Goal: Task Accomplishment & Management: Complete application form

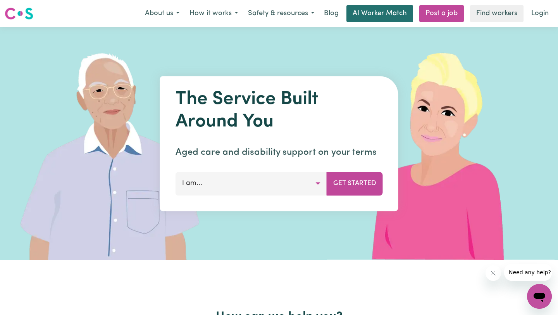
click at [369, 13] on link "AI Worker Match" at bounding box center [379, 13] width 67 height 17
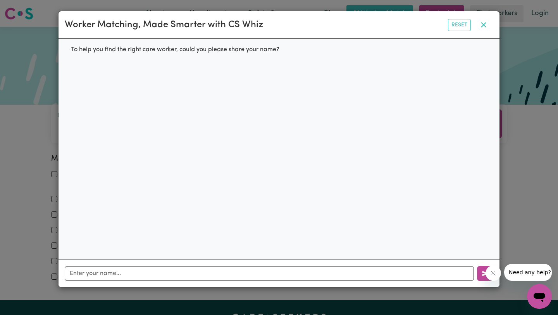
click at [486, 25] on icon "button" at bounding box center [483, 24] width 9 height 9
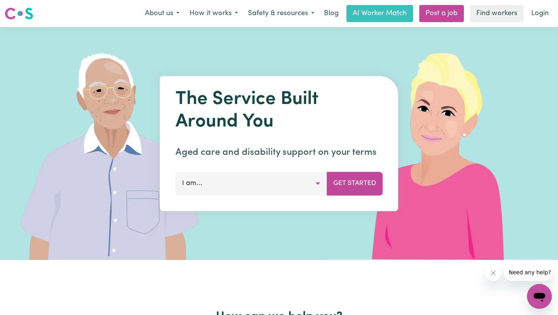
click at [268, 183] on button "I am..." at bounding box center [252, 183] width 152 height 23
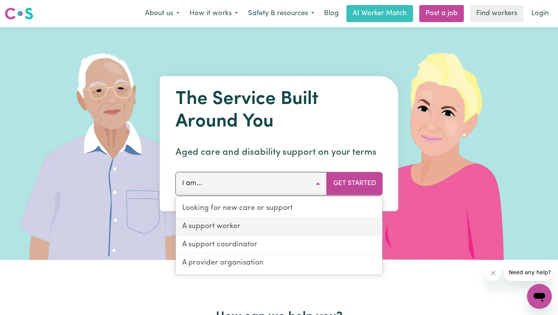
click at [263, 230] on link "A support worker" at bounding box center [279, 227] width 207 height 18
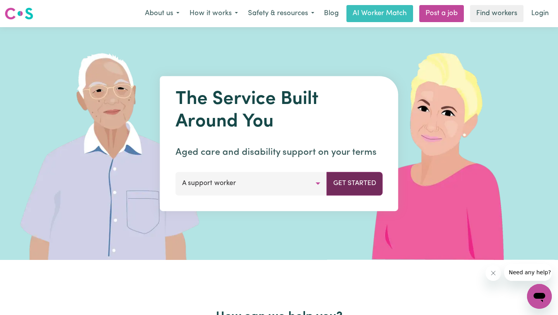
click at [359, 184] on button "Get Started" at bounding box center [355, 183] width 56 height 23
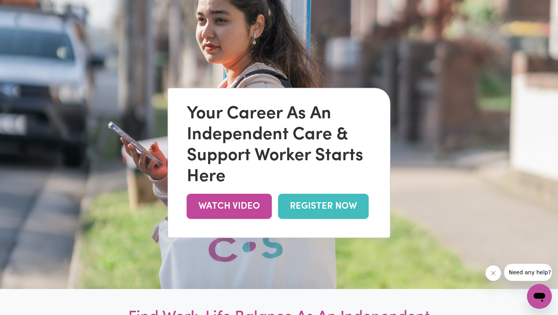
scroll to position [54, 0]
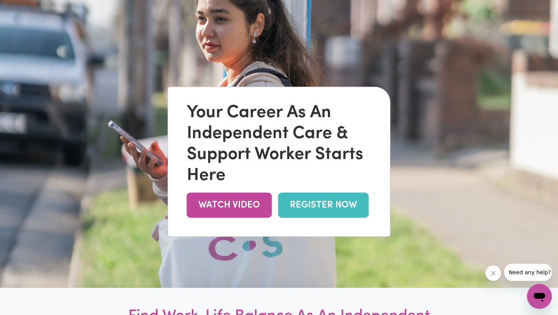
click at [313, 208] on link "REGISTER NOW" at bounding box center [323, 205] width 91 height 25
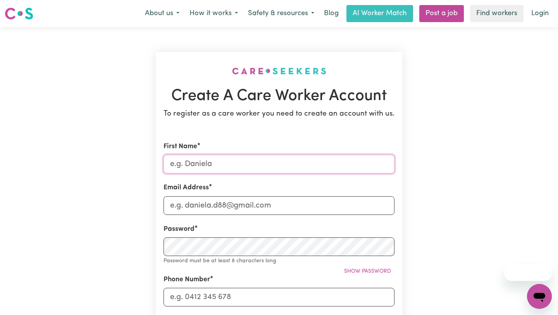
click at [298, 173] on input "First Name" at bounding box center [279, 164] width 231 height 19
type input "Dilara"
type input "[EMAIL_ADDRESS][DOMAIN_NAME]"
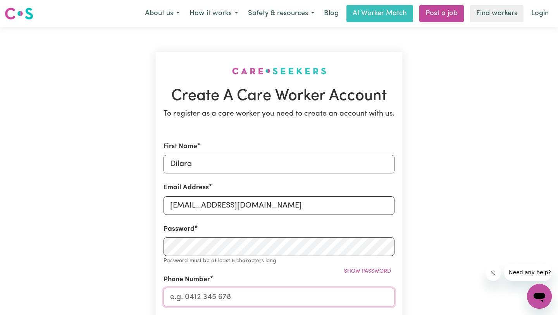
type input "0402559384"
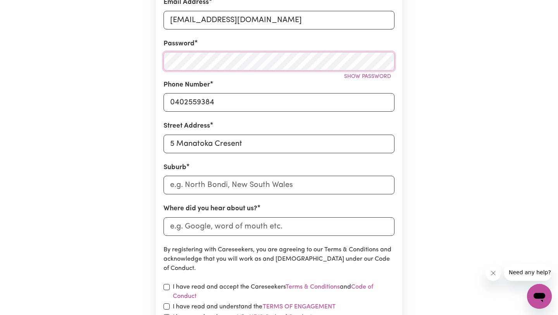
scroll to position [184, 0]
drag, startPoint x: 271, startPoint y: 146, endPoint x: 139, endPoint y: 146, distance: 132.2
click at [139, 146] on div "Create A Care Worker Account To register as a care worker you need to create an…" at bounding box center [279, 121] width 512 height 557
type input "[STREET_ADDRESS][PERSON_NAME]"
click at [207, 182] on input "text" at bounding box center [279, 185] width 231 height 19
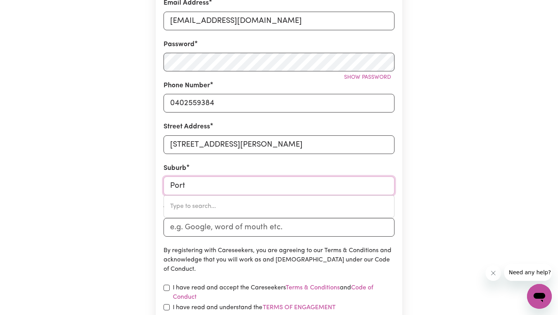
type input "Port"
type input "[GEOGRAPHIC_DATA], [GEOGRAPHIC_DATA]"
type input "Port M"
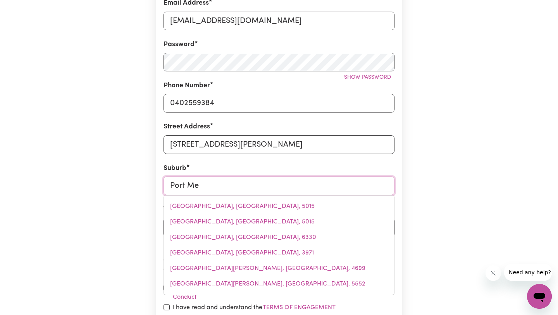
type input "Port [PERSON_NAME]"
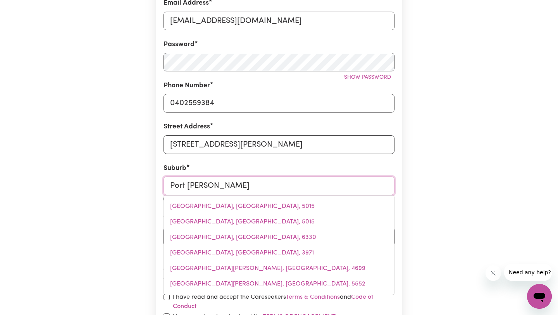
type input "[GEOGRAPHIC_DATA]"
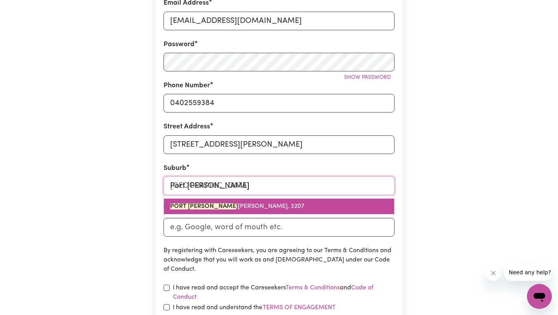
click at [214, 212] on link "[GEOGRAPHIC_DATA][PERSON_NAME], [PERSON_NAME], 3207" at bounding box center [279, 206] width 230 height 16
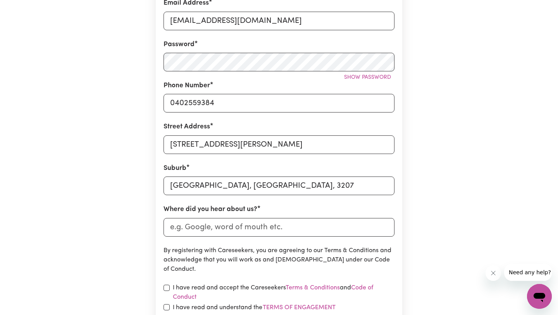
scroll to position [200, 0]
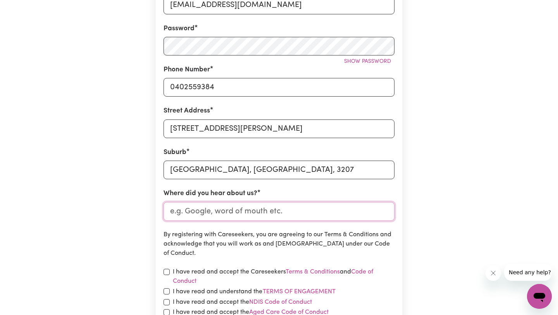
click at [226, 214] on input "Where did you hear about us?" at bounding box center [279, 211] width 231 height 19
type input "G"
type input "C"
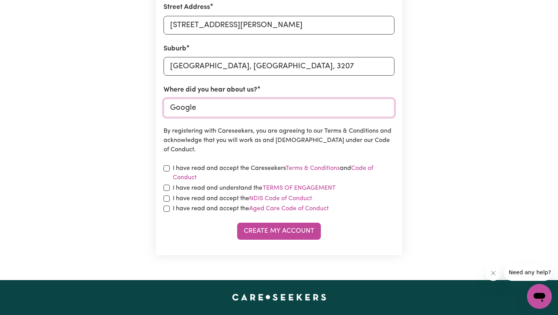
scroll to position [329, 0]
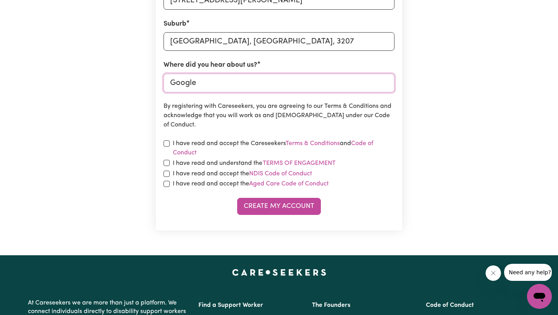
type input "Google"
click at [166, 143] on input "checkbox" at bounding box center [167, 143] width 6 height 6
checkbox input "true"
click at [166, 165] on input "checkbox" at bounding box center [167, 163] width 6 height 6
checkbox input "true"
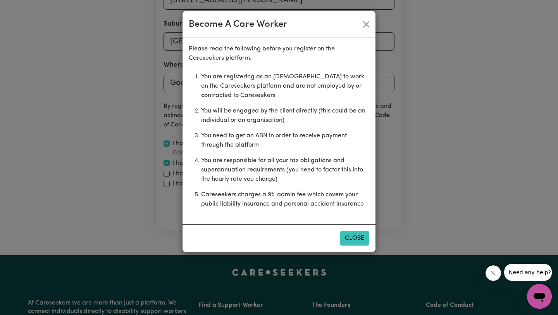
click at [353, 238] on button "Close" at bounding box center [354, 238] width 29 height 15
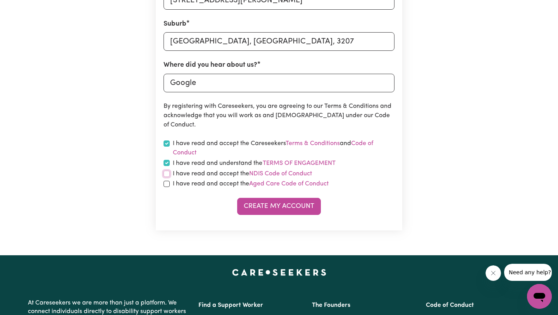
click at [165, 175] on input "checkbox" at bounding box center [167, 174] width 6 height 6
checkbox input "true"
click at [165, 187] on div "I have read and accept the Aged Care Code of Conduct" at bounding box center [279, 183] width 231 height 9
click at [166, 183] on input "checkbox" at bounding box center [167, 184] width 6 height 6
checkbox input "true"
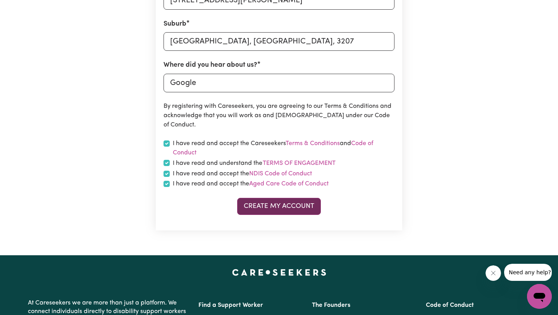
click at [256, 203] on button "Create My Account" at bounding box center [279, 206] width 84 height 17
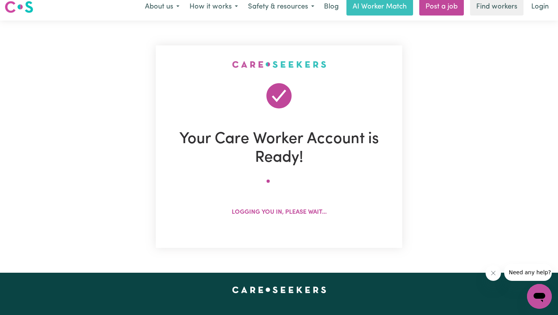
scroll to position [0, 0]
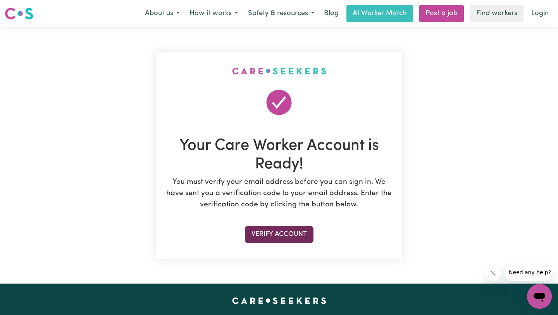
click at [298, 234] on button "Verify Account" at bounding box center [279, 234] width 69 height 17
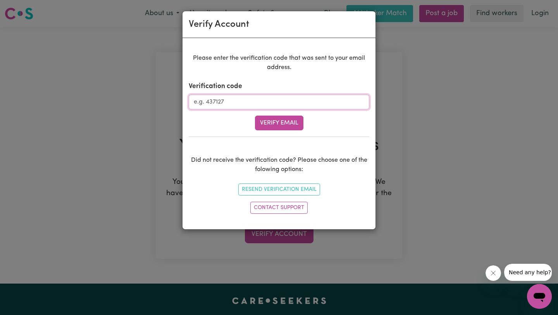
click at [274, 103] on input "Verification code" at bounding box center [279, 102] width 181 height 15
paste input "623425"
type input "623425"
click at [295, 122] on button "Verify Email" at bounding box center [279, 122] width 48 height 15
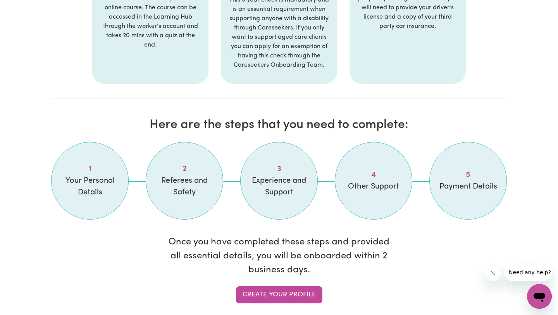
scroll to position [570, 0]
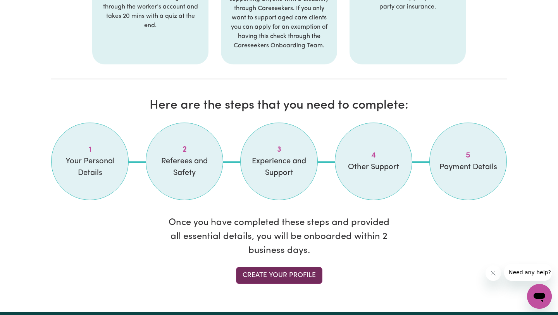
click at [277, 274] on link "Create your profile" at bounding box center [279, 275] width 86 height 17
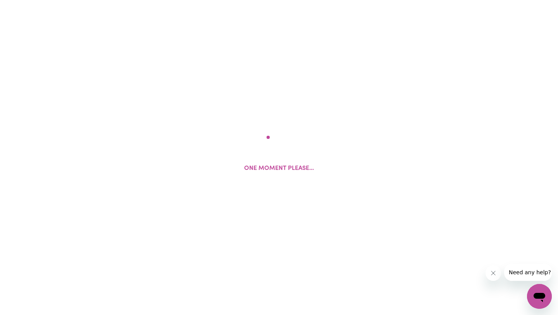
select select "Studying a healthcare related degree or qualification"
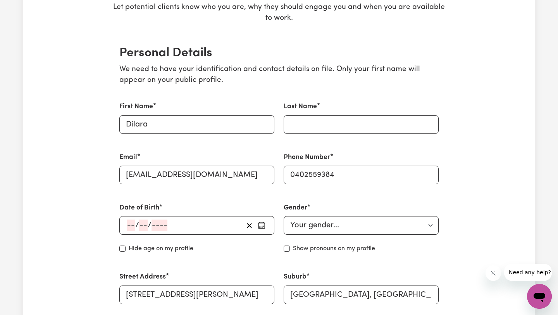
scroll to position [165, 0]
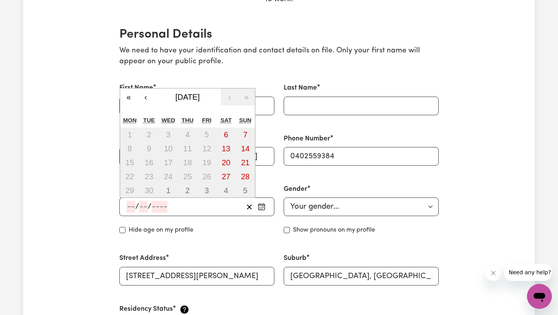
click at [132, 210] on input "number" at bounding box center [131, 207] width 9 height 12
type input "05"
type input "08"
type input "1998"
type input "[DATE]"
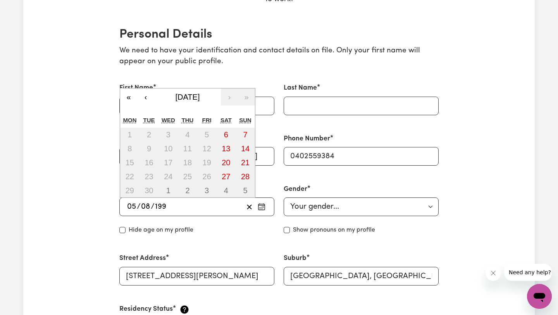
type input "5"
type input "8"
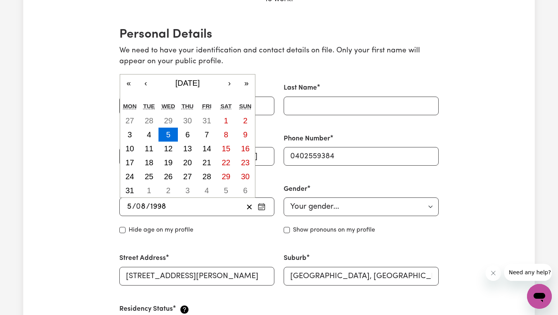
type input "1998"
click at [340, 105] on input "Last Name" at bounding box center [361, 106] width 155 height 19
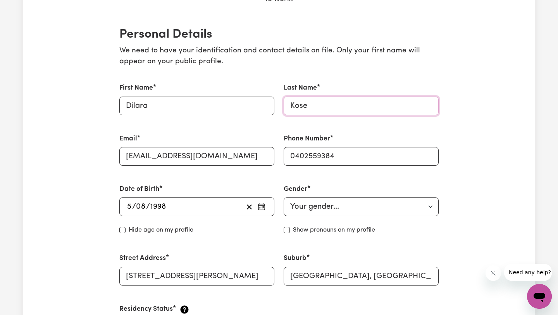
type input "Kose"
click at [326, 209] on select "Your gender... [DEMOGRAPHIC_DATA] [DEMOGRAPHIC_DATA] [DEMOGRAPHIC_DATA] Other P…" at bounding box center [361, 206] width 155 height 19
select select "[DEMOGRAPHIC_DATA]"
click at [284, 197] on select "Your gender... [DEMOGRAPHIC_DATA] [DEMOGRAPHIC_DATA] [DEMOGRAPHIC_DATA] Other P…" at bounding box center [361, 206] width 155 height 19
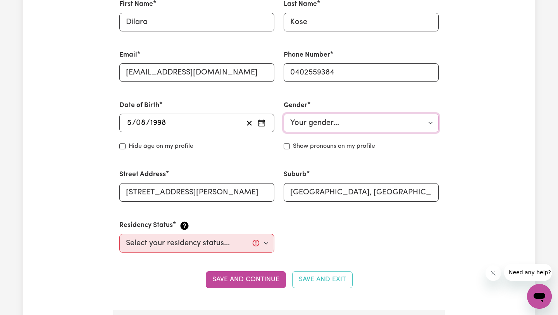
scroll to position [283, 0]
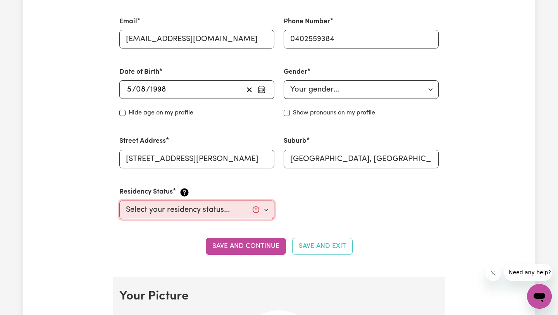
click at [214, 205] on select "Select your residency status... [DEMOGRAPHIC_DATA] citizen Australian PR [DEMOG…" at bounding box center [196, 209] width 155 height 19
select select "[DEMOGRAPHIC_DATA] Citizen"
click at [119, 200] on select "Select your residency status... [DEMOGRAPHIC_DATA] citizen Australian PR [DEMOG…" at bounding box center [196, 209] width 155 height 19
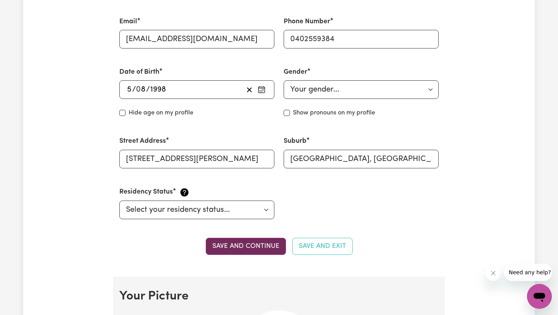
click at [267, 248] on button "Save and continue" at bounding box center [246, 246] width 80 height 17
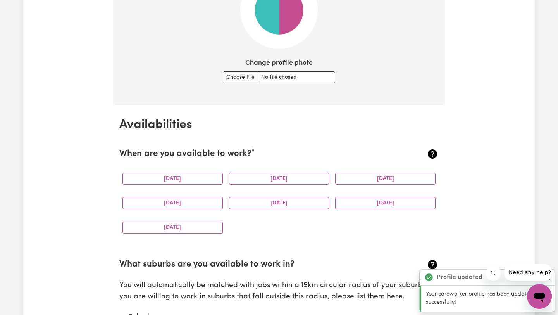
scroll to position [622, 0]
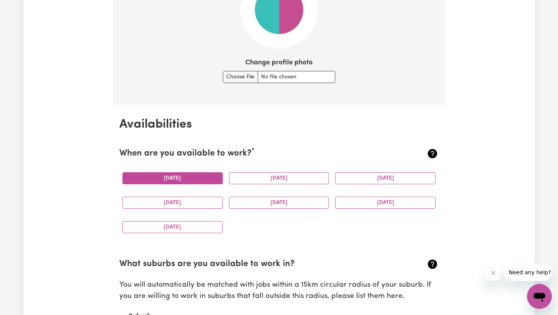
click at [200, 181] on button "[DATE]" at bounding box center [172, 178] width 100 height 12
click at [259, 174] on button "[DATE]" at bounding box center [279, 178] width 100 height 12
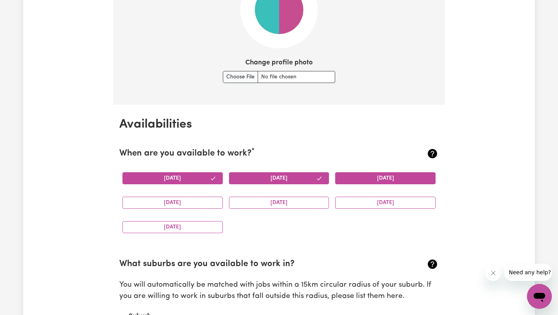
click at [338, 176] on button "[DATE]" at bounding box center [385, 178] width 100 height 12
click at [209, 204] on button "[DATE]" at bounding box center [172, 202] width 100 height 12
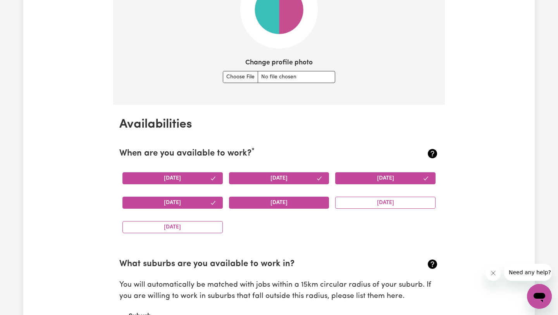
click at [269, 199] on button "[DATE]" at bounding box center [279, 202] width 100 height 12
click at [367, 203] on button "[DATE]" at bounding box center [385, 202] width 100 height 12
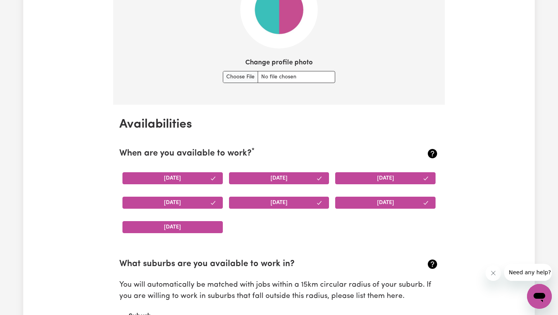
click at [181, 227] on button "[DATE]" at bounding box center [172, 227] width 100 height 12
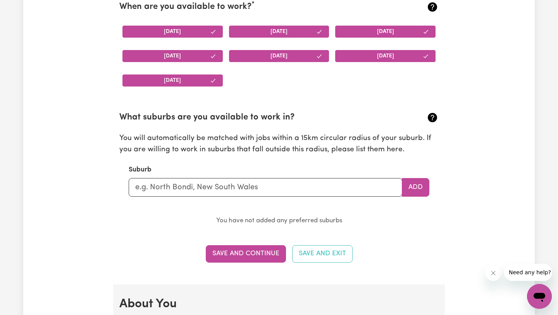
scroll to position [769, 0]
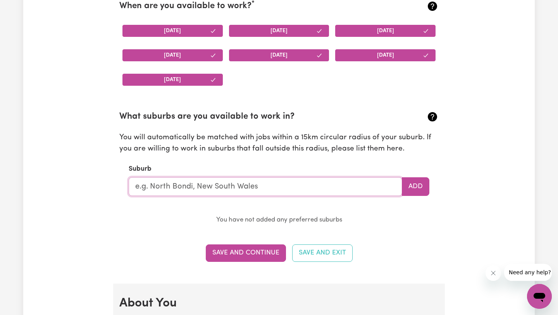
click at [263, 190] on input "text" at bounding box center [266, 186] width 274 height 19
type input "Por"
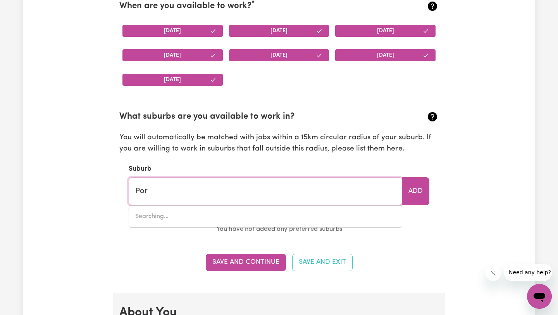
type input "PorCUPINE, [GEOGRAPHIC_DATA], 4821"
type input "Port"
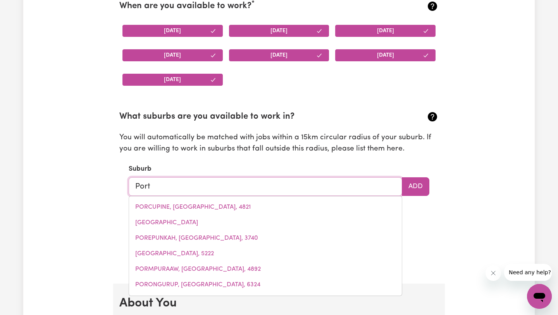
type input "[GEOGRAPHIC_DATA], [GEOGRAPHIC_DATA]"
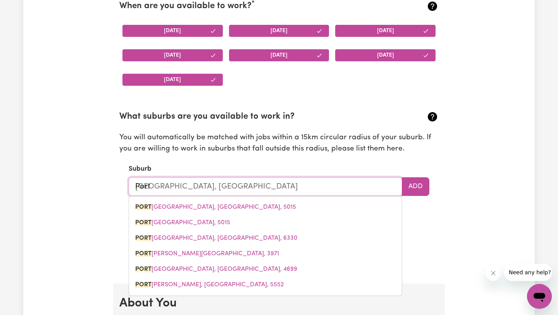
type input "Port M"
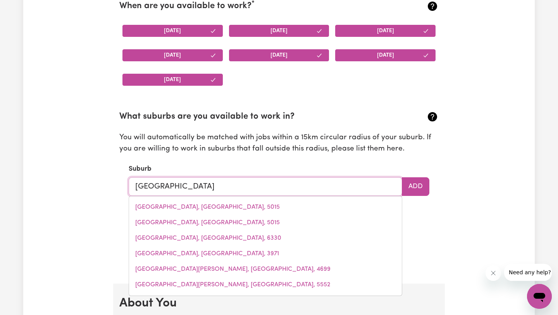
type input "[GEOGRAPHIC_DATA]"
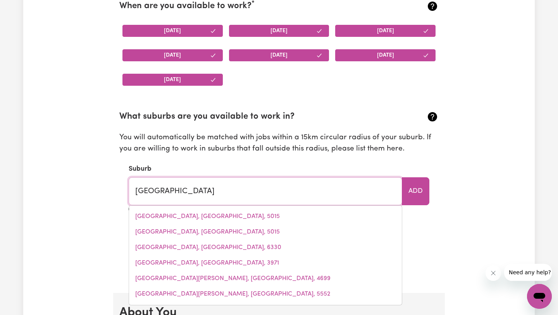
type input "[GEOGRAPHIC_DATA]"
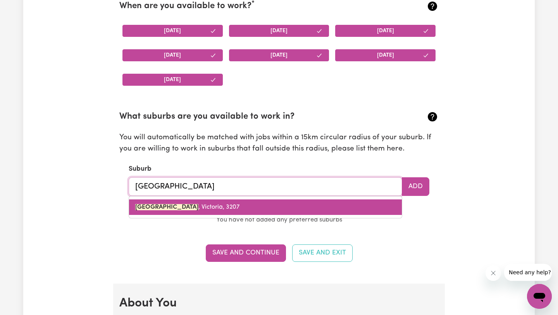
click at [264, 206] on link "[GEOGRAPHIC_DATA] , [GEOGRAPHIC_DATA], 3207" at bounding box center [265, 207] width 273 height 16
type input "[GEOGRAPHIC_DATA], [GEOGRAPHIC_DATA], 3207"
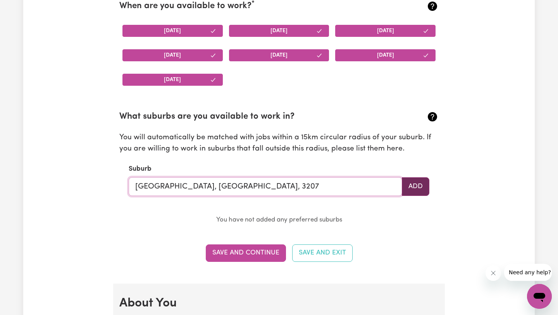
type input "[GEOGRAPHIC_DATA], [GEOGRAPHIC_DATA], 3207"
click at [427, 186] on button "Add" at bounding box center [416, 186] width 28 height 19
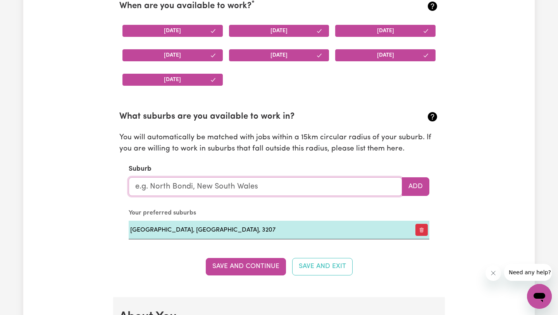
click at [308, 193] on input "text" at bounding box center [266, 186] width 274 height 19
type input "[GEOGRAPHIC_DATA]"
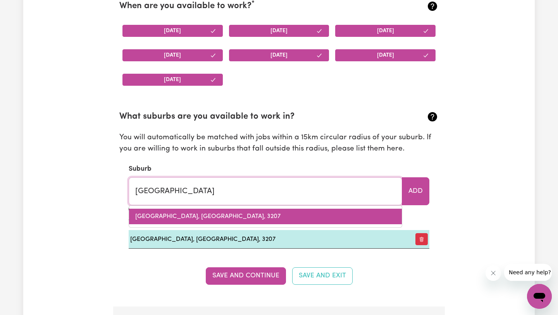
type input "[GEOGRAPHIC_DATA], [GEOGRAPHIC_DATA], 3056"
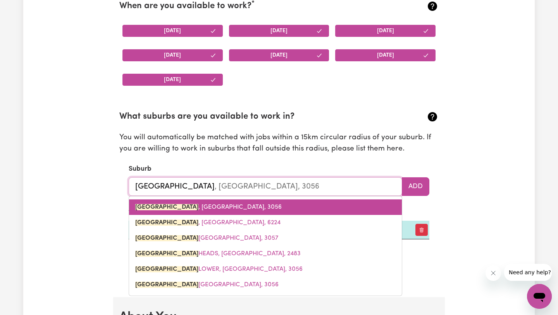
click at [264, 207] on link "[GEOGRAPHIC_DATA] , [GEOGRAPHIC_DATA], 3056" at bounding box center [265, 207] width 273 height 16
type input "[GEOGRAPHIC_DATA], [GEOGRAPHIC_DATA], 3056"
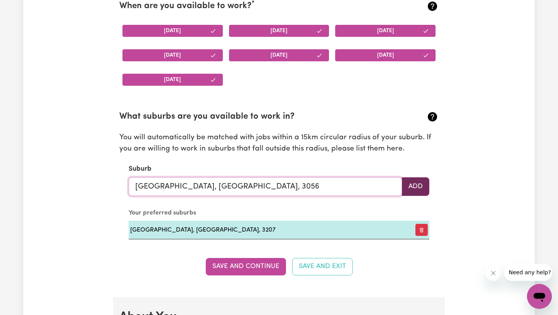
type input "[GEOGRAPHIC_DATA], [GEOGRAPHIC_DATA], 3056"
click at [426, 186] on button "Add" at bounding box center [416, 186] width 28 height 19
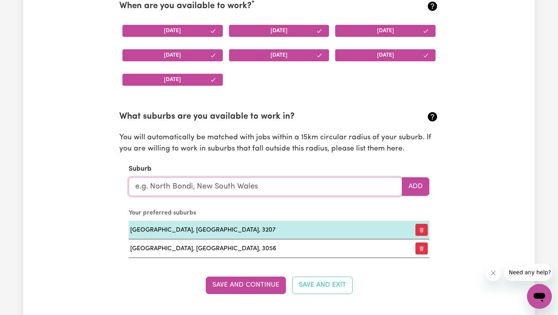
click at [329, 188] on input "text" at bounding box center [266, 186] width 274 height 19
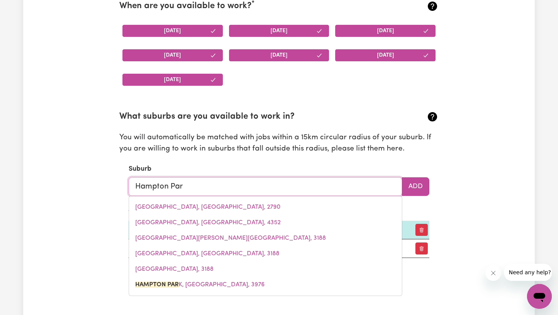
type input "[GEOGRAPHIC_DATA]"
type input "[STREET_ADDRESS]"
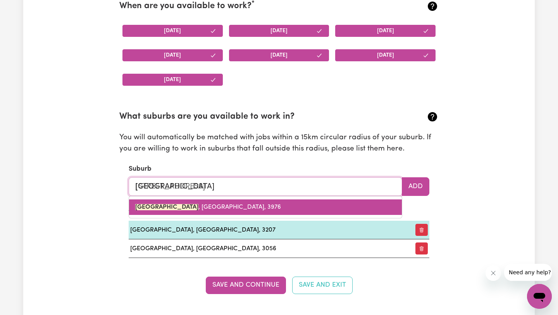
click at [287, 201] on link "[GEOGRAPHIC_DATA] , [GEOGRAPHIC_DATA], 3976" at bounding box center [265, 207] width 273 height 16
type input "[GEOGRAPHIC_DATA], [GEOGRAPHIC_DATA], 3976"
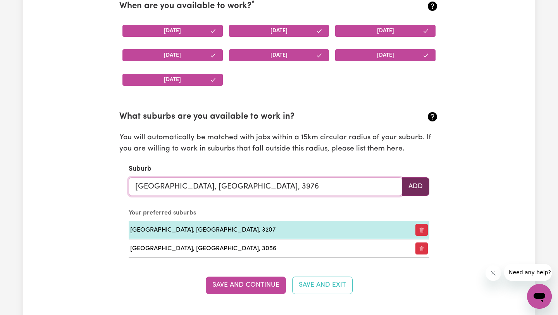
type input "[GEOGRAPHIC_DATA], [GEOGRAPHIC_DATA], 3976"
click at [427, 191] on button "Add" at bounding box center [416, 186] width 28 height 19
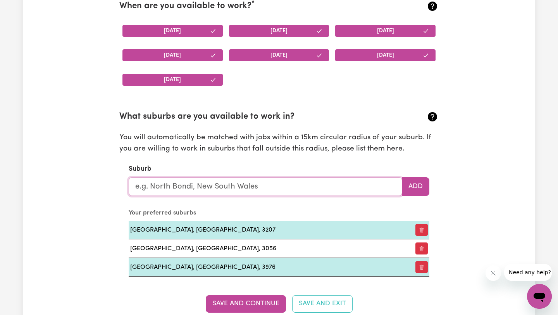
click at [348, 189] on input "text" at bounding box center [266, 186] width 274 height 19
type input "Narre W"
type input "[PERSON_NAME][GEOGRAPHIC_DATA], 3805"
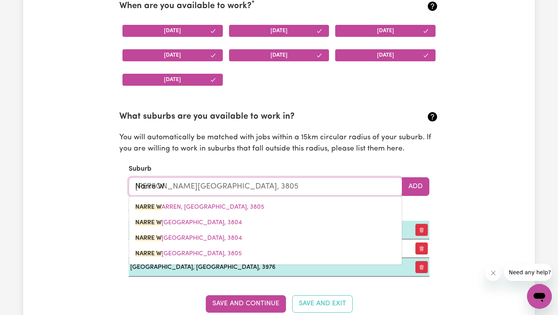
type input "Narre Wa"
type input "[PERSON_NAME][GEOGRAPHIC_DATA], 3805"
type input "Narre War"
type input "[PERSON_NAME][GEOGRAPHIC_DATA], 3805"
type input "Narre Warr"
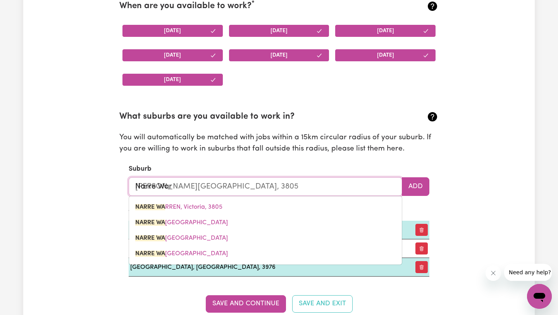
type input "[PERSON_NAME][GEOGRAPHIC_DATA], 3805"
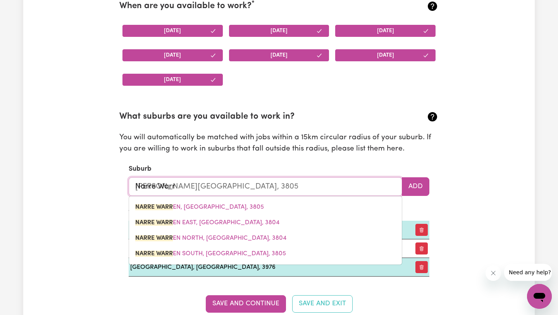
type input "Narre Warre"
type input "Narre [PERSON_NAME][GEOGRAPHIC_DATA], 3805"
type input "[PERSON_NAME]"
type input "[PERSON_NAME][GEOGRAPHIC_DATA], 3805"
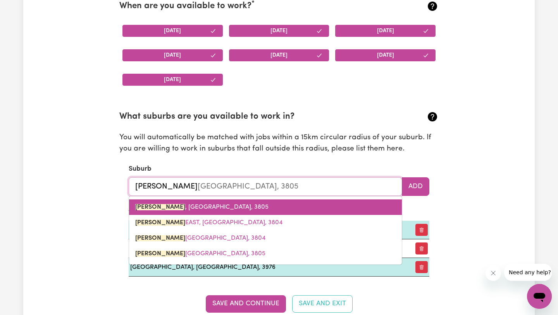
click at [350, 208] on link "[PERSON_NAME][GEOGRAPHIC_DATA], 3805" at bounding box center [265, 207] width 273 height 16
type input "[PERSON_NAME][GEOGRAPHIC_DATA], 3805"
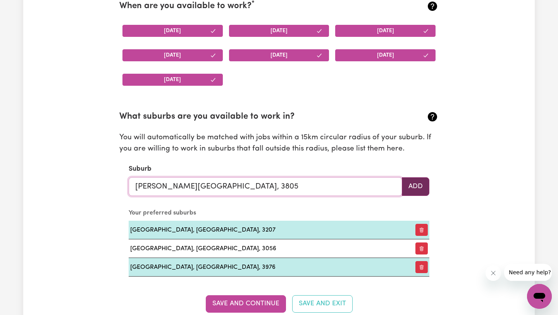
type input "[PERSON_NAME][GEOGRAPHIC_DATA], 3805"
click at [421, 191] on button "Add" at bounding box center [416, 186] width 28 height 19
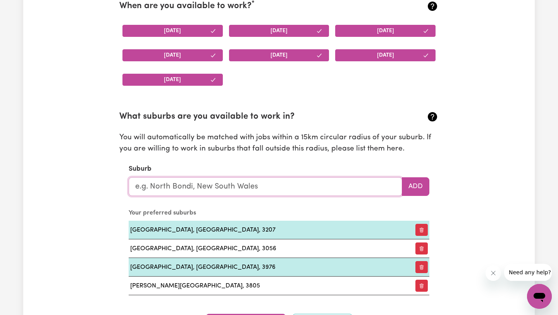
click at [346, 191] on input "text" at bounding box center [266, 186] width 274 height 19
type input "st"
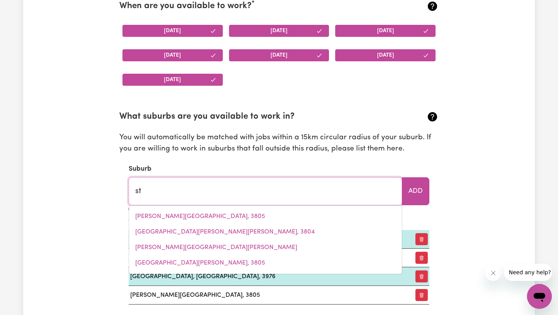
type input "[GEOGRAPHIC_DATA][PERSON_NAME]"
type input "st k"
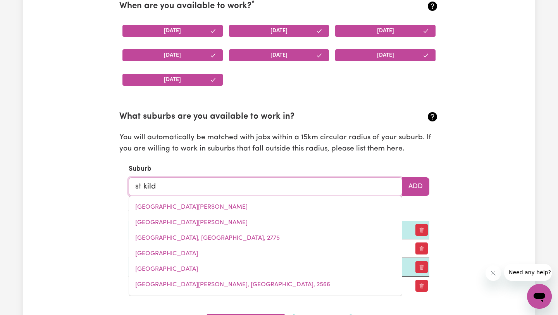
type input "st kilda"
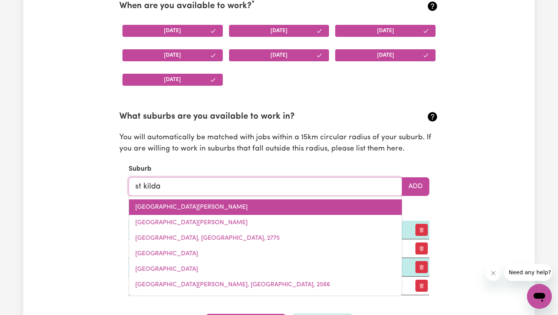
type input "[GEOGRAPHIC_DATA]"
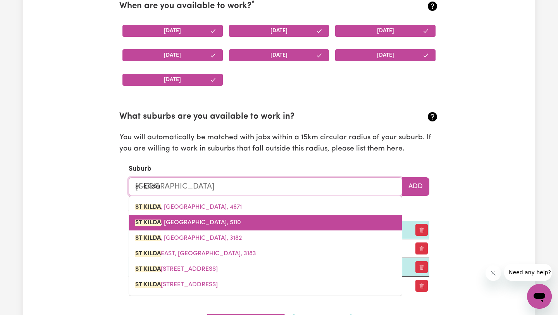
click at [229, 221] on link "[GEOGRAPHIC_DATA]" at bounding box center [265, 223] width 273 height 16
type input "[GEOGRAPHIC_DATA]"
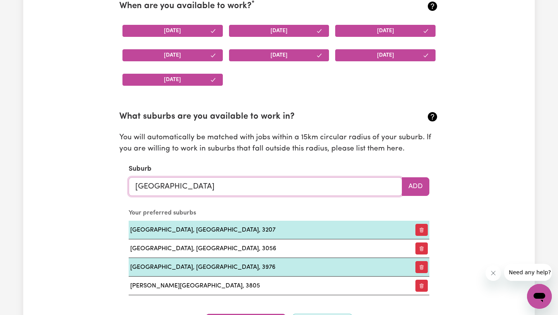
click at [302, 181] on input "[GEOGRAPHIC_DATA]" at bounding box center [266, 186] width 274 height 19
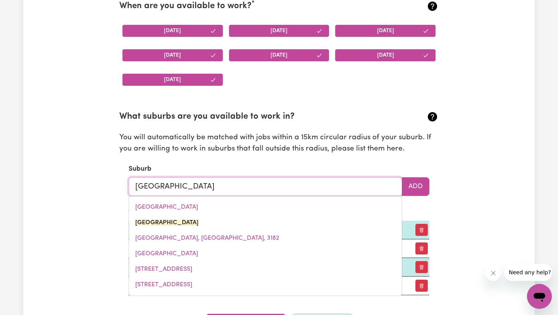
click at [302, 181] on input "[GEOGRAPHIC_DATA]" at bounding box center [266, 186] width 274 height 19
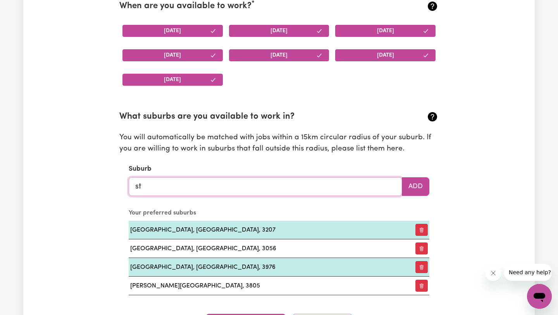
type input "st"
type input "[GEOGRAPHIC_DATA]"
type input "st k"
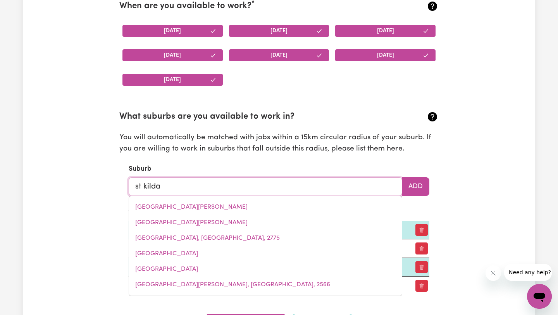
type input "st kilda"
type input "[GEOGRAPHIC_DATA]"
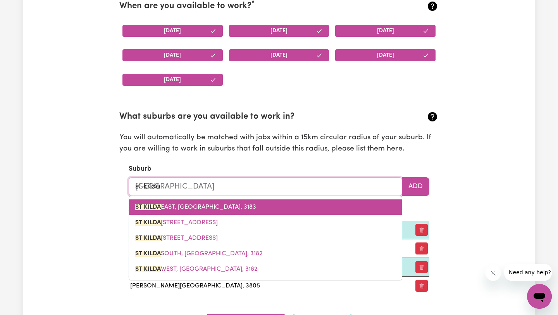
type input "st kilda"
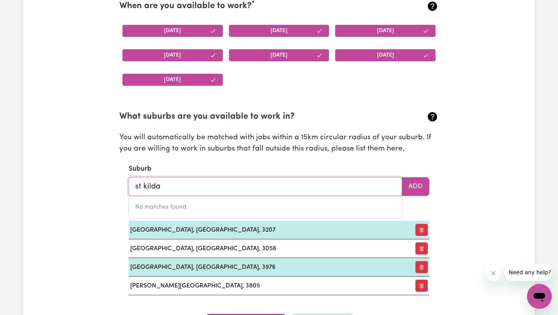
type input "st kilda"
type input "[GEOGRAPHIC_DATA]"
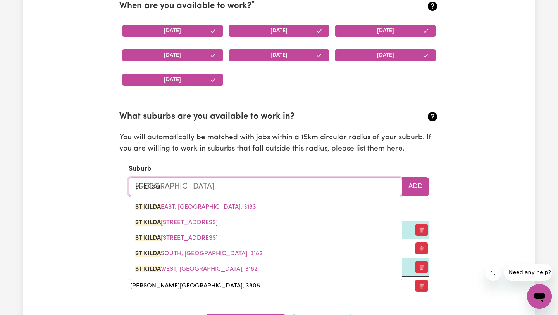
type input "st kilda m"
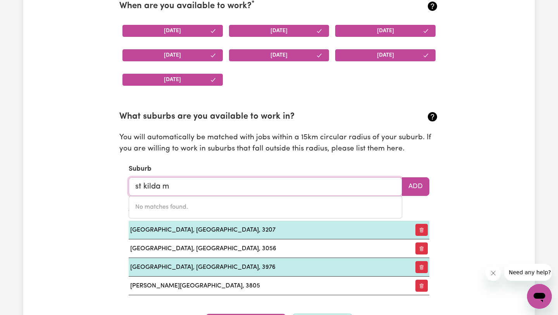
type input "st kilda"
type input "[GEOGRAPHIC_DATA]"
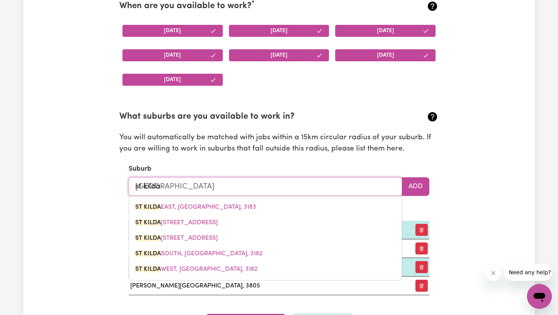
type input "st kilda"
type input "[GEOGRAPHIC_DATA]"
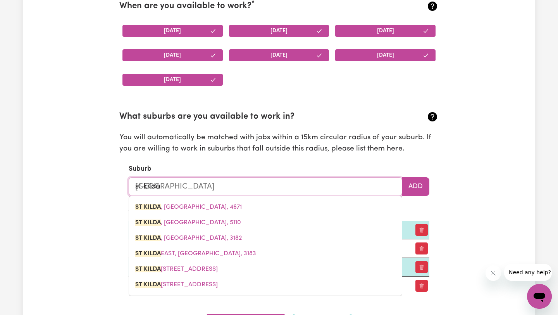
type input "st kild"
type input "[GEOGRAPHIC_DATA], [GEOGRAPHIC_DATA], 4671"
type input "st kil"
type input "[GEOGRAPHIC_DATA], [GEOGRAPHIC_DATA], 4671"
type input "st ki"
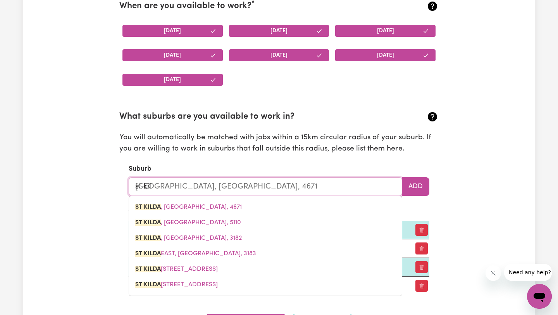
type input "[GEOGRAPHIC_DATA]"
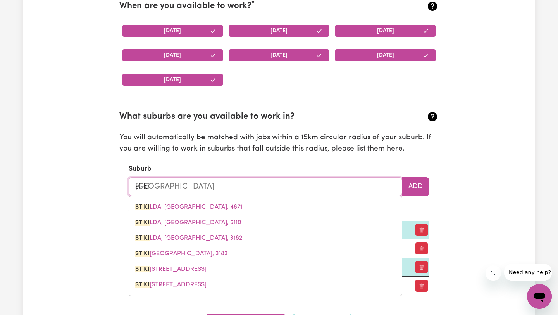
type input "st k"
type input "st kILDA, [GEOGRAPHIC_DATA], 4671"
type input "st"
type input "[GEOGRAPHIC_DATA]"
type input "st"
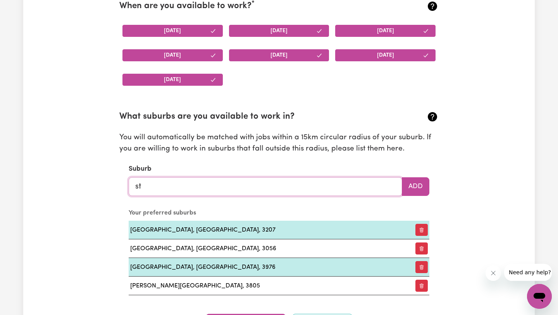
type input "s"
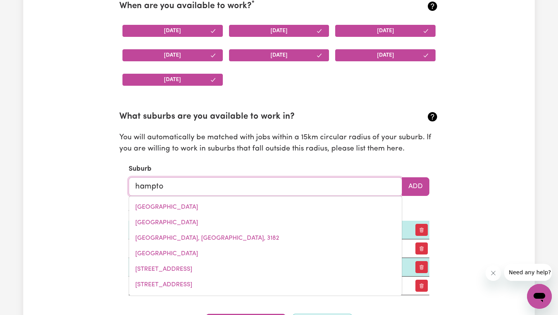
type input "hampton"
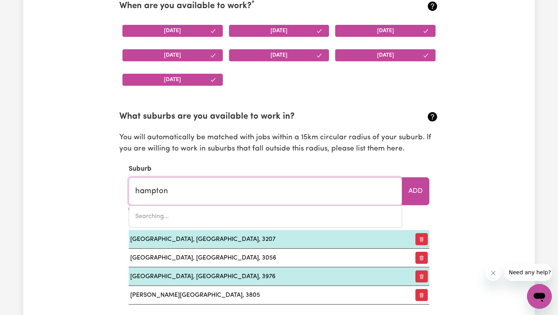
type input "[GEOGRAPHIC_DATA], [GEOGRAPHIC_DATA], 2790"
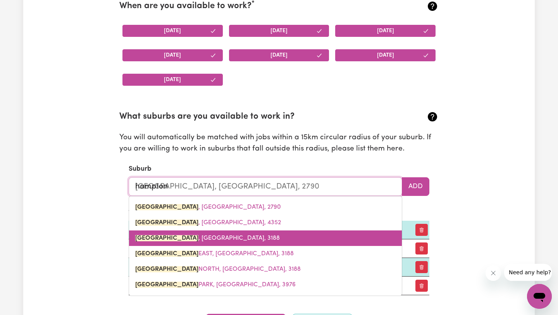
click at [250, 236] on link "[GEOGRAPHIC_DATA][PERSON_NAME][GEOGRAPHIC_DATA], 3188" at bounding box center [265, 238] width 273 height 16
type input "[GEOGRAPHIC_DATA][PERSON_NAME][GEOGRAPHIC_DATA], 3188"
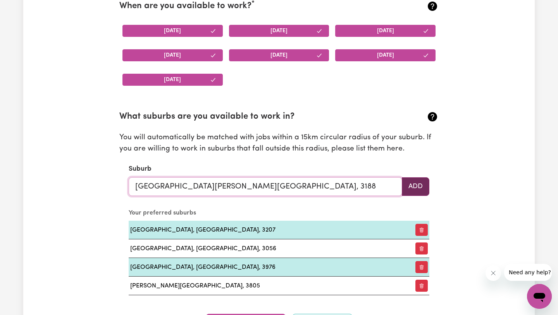
type input "[GEOGRAPHIC_DATA][PERSON_NAME][GEOGRAPHIC_DATA], 3188"
click at [419, 193] on button "Add" at bounding box center [416, 186] width 28 height 19
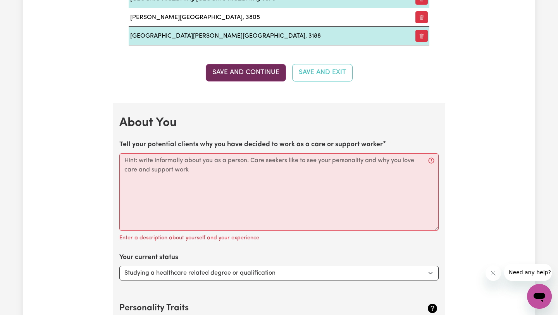
scroll to position [1045, 0]
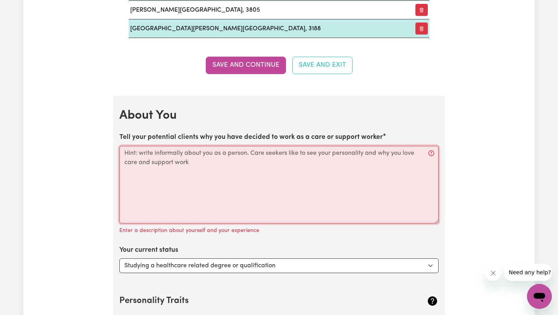
click at [253, 164] on textarea "Tell your potential clients why you have decided to work as a care or support w…" at bounding box center [278, 185] width 319 height 78
drag, startPoint x: 199, startPoint y: 168, endPoint x: 118, endPoint y: 145, distance: 84.2
click at [260, 181] on textarea "Tell your potential clients why you have decided to work as a care or support w…" at bounding box center [278, 185] width 319 height 78
paste textarea "Hi! I’m Dilara, a caring, reliable, and down-to-earth NDIS support worker based…"
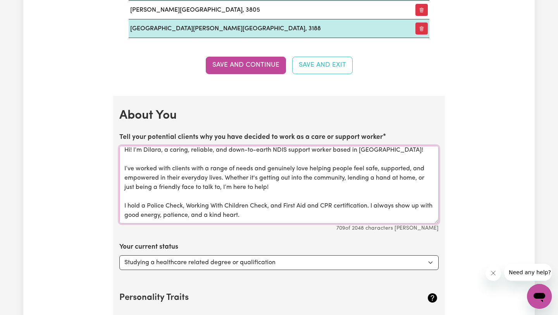
scroll to position [40, 0]
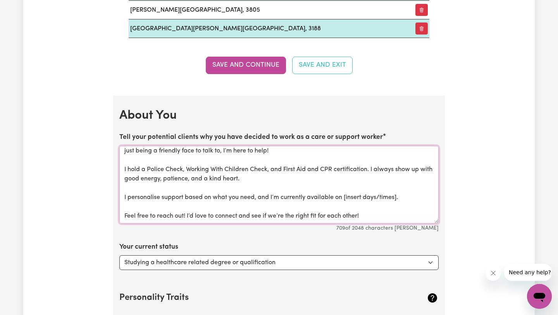
drag, startPoint x: 411, startPoint y: 200, endPoint x: 308, endPoint y: 196, distance: 103.2
click at [308, 196] on textarea "Hi! I’m Dilara, a caring, reliable, and down-to-earth NDIS support worker based…" at bounding box center [278, 185] width 319 height 78
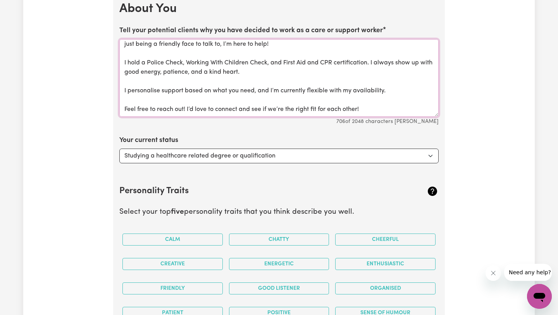
scroll to position [1169, 0]
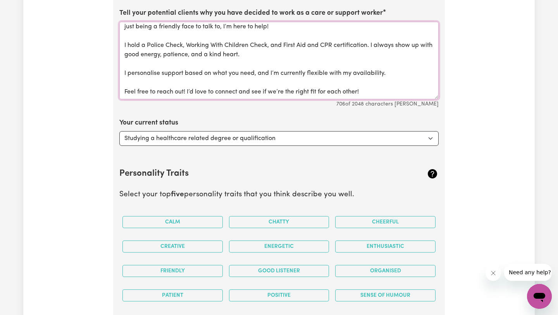
type textarea "Hi! I’m Dilara, a caring, reliable, and down-to-earth NDIS support worker based…"
click at [327, 140] on select "Select... Studying a healthcare related degree or qualification Studying a non-…" at bounding box center [278, 138] width 319 height 15
select select "Looking for extra work to fill my week and/or weekends"
click at [119, 131] on select "Select... Studying a healthcare related degree or qualification Studying a non-…" at bounding box center [278, 138] width 319 height 15
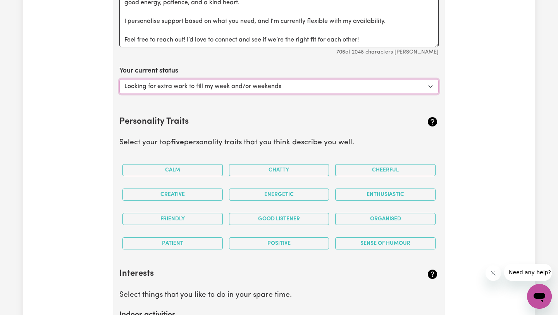
scroll to position [1221, 0]
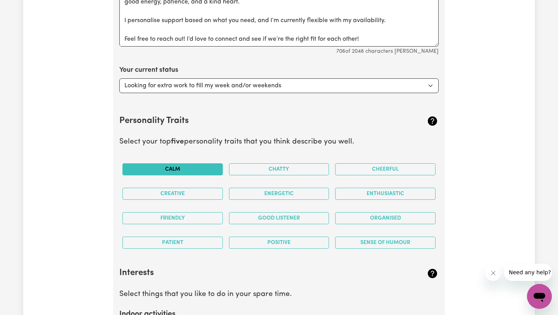
click at [186, 172] on button "Calm" at bounding box center [172, 169] width 100 height 12
click at [254, 174] on button "Chatty" at bounding box center [279, 169] width 100 height 12
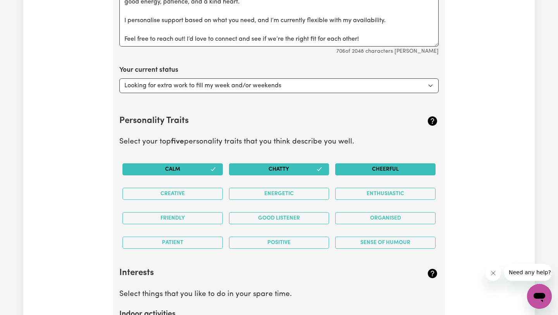
click at [363, 169] on button "Cheerful" at bounding box center [385, 169] width 100 height 12
click at [196, 196] on button "Creative" at bounding box center [172, 194] width 100 height 12
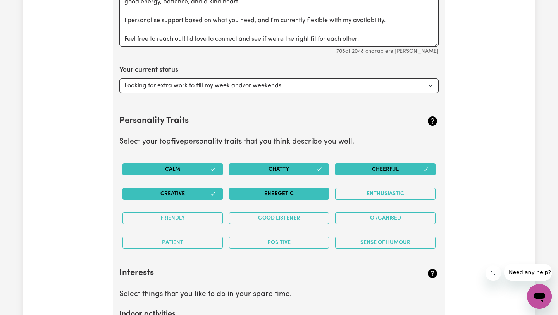
click at [296, 193] on button "Energetic" at bounding box center [279, 194] width 100 height 12
click at [351, 194] on button "Enthusiastic" at bounding box center [385, 194] width 100 height 12
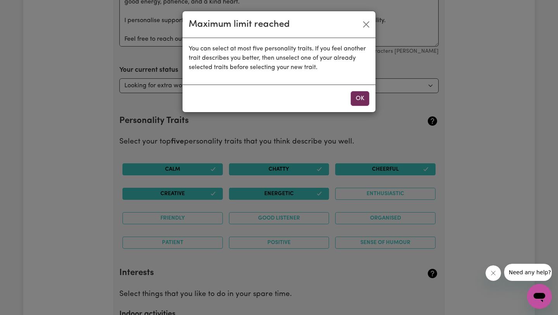
click at [359, 100] on button "OK" at bounding box center [360, 98] width 19 height 15
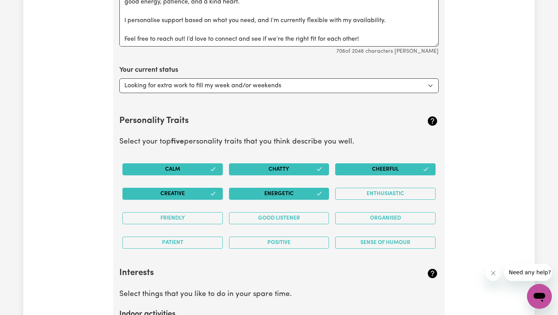
click at [317, 195] on icon "button" at bounding box center [319, 193] width 6 height 6
click at [208, 219] on button "Friendly" at bounding box center [172, 218] width 100 height 12
click at [203, 169] on button "Calm" at bounding box center [172, 169] width 100 height 12
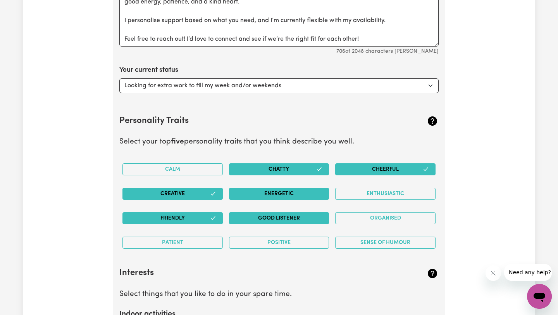
click at [247, 219] on button "Good Listener" at bounding box center [279, 218] width 100 height 12
click at [316, 172] on button "Chatty" at bounding box center [279, 169] width 100 height 12
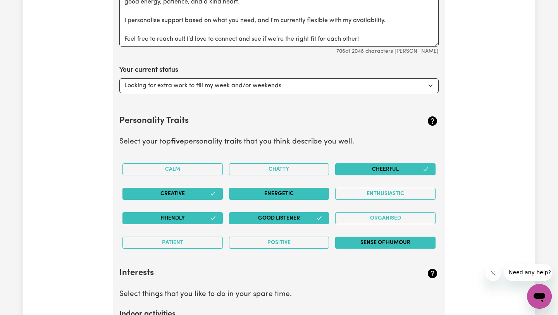
click at [357, 242] on button "Sense of Humour" at bounding box center [385, 242] width 100 height 12
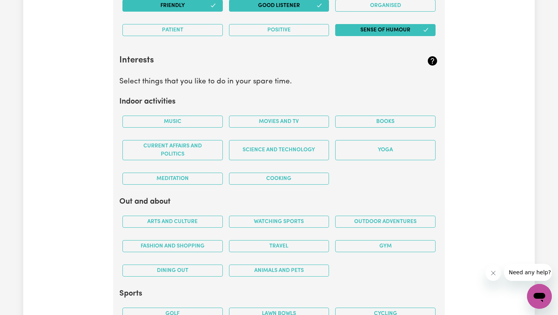
scroll to position [1438, 0]
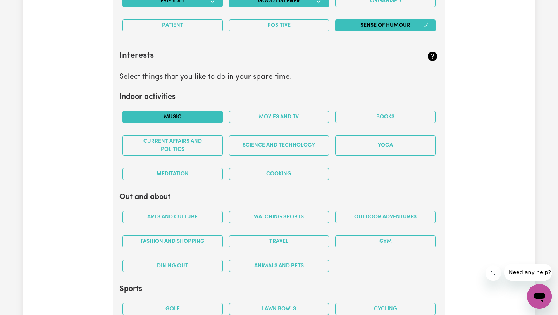
click at [202, 115] on button "Music" at bounding box center [172, 117] width 100 height 12
click at [298, 112] on button "Movies and TV" at bounding box center [279, 117] width 100 height 12
click at [285, 167] on div "Cooking" at bounding box center [279, 174] width 107 height 24
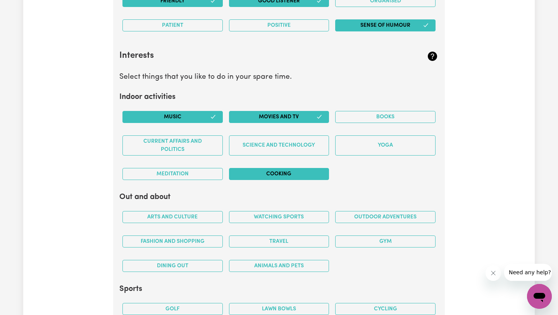
click at [283, 175] on button "Cooking" at bounding box center [279, 174] width 100 height 12
click at [317, 145] on button "Science and Technology" at bounding box center [279, 145] width 100 height 20
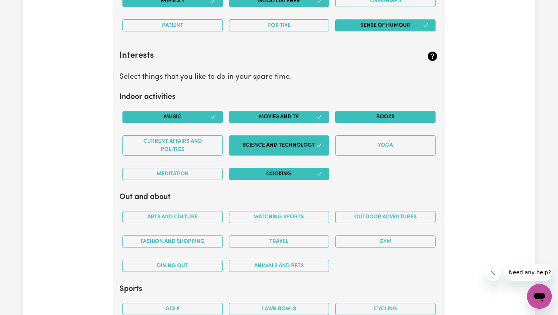
click at [356, 122] on button "Books" at bounding box center [385, 117] width 100 height 12
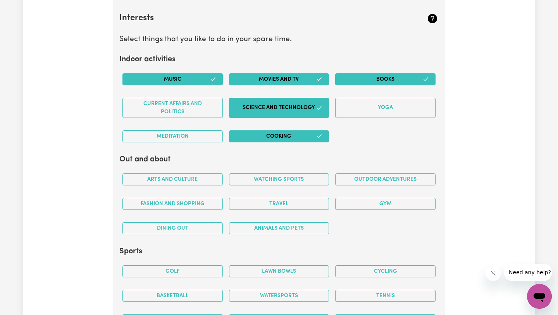
scroll to position [1491, 0]
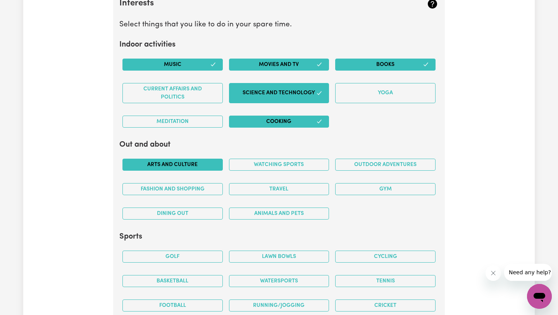
click at [198, 167] on button "Arts and Culture" at bounding box center [172, 165] width 100 height 12
click at [355, 164] on button "Outdoor adventures" at bounding box center [385, 165] width 100 height 12
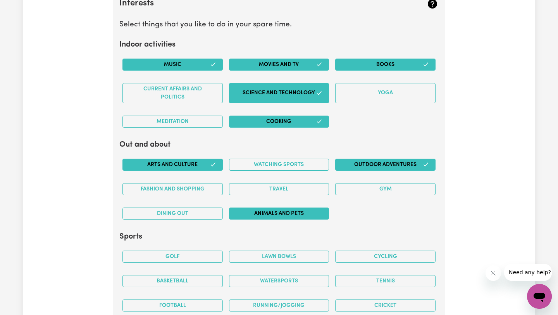
click at [246, 214] on button "Animals and pets" at bounding box center [279, 213] width 100 height 12
click at [201, 188] on button "Fashion and shopping" at bounding box center [172, 189] width 100 height 12
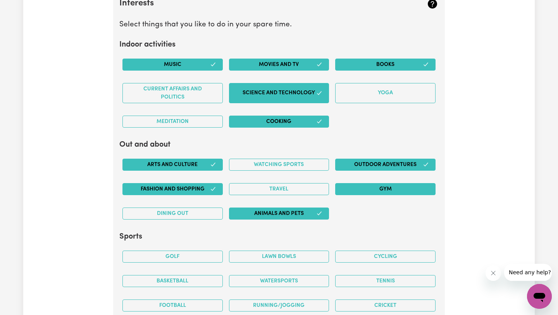
click at [362, 187] on button "Gym" at bounding box center [385, 189] width 100 height 12
click at [189, 214] on button "Dining out" at bounding box center [172, 213] width 100 height 12
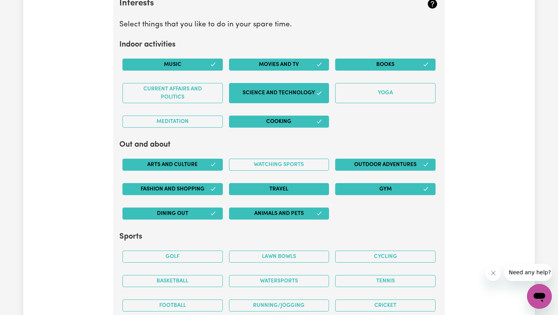
click at [278, 184] on button "Travel" at bounding box center [279, 189] width 100 height 12
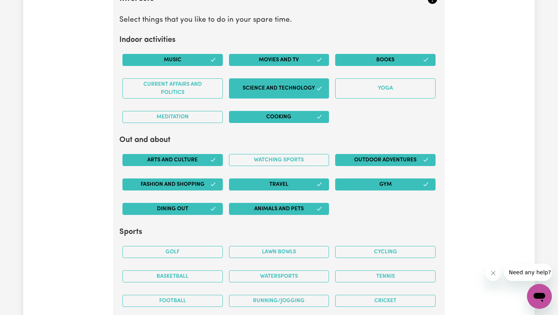
scroll to position [1494, 0]
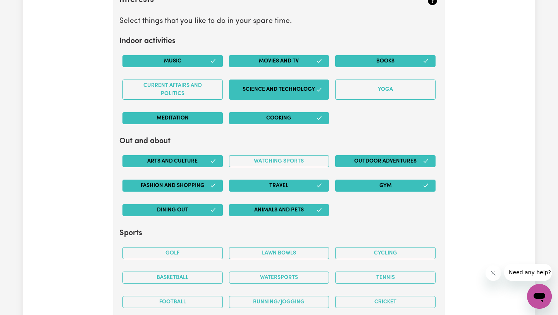
click at [210, 117] on button "Meditation" at bounding box center [172, 118] width 100 height 12
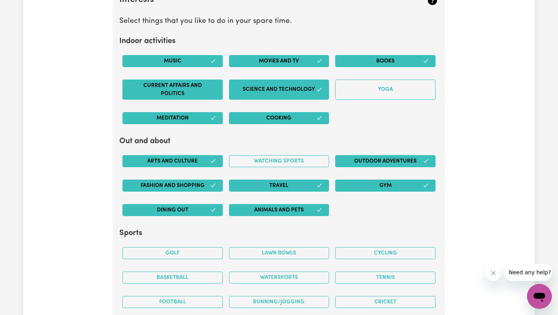
click at [203, 90] on button "Current Affairs and Politics" at bounding box center [172, 89] width 100 height 20
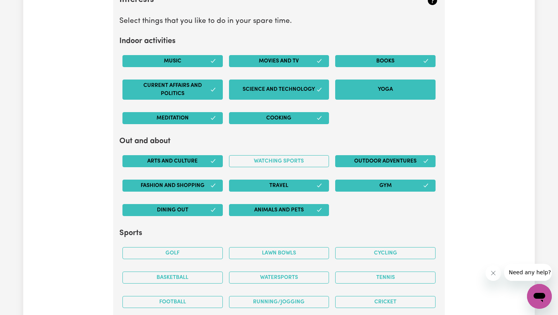
click at [394, 90] on button "Yoga" at bounding box center [385, 89] width 100 height 20
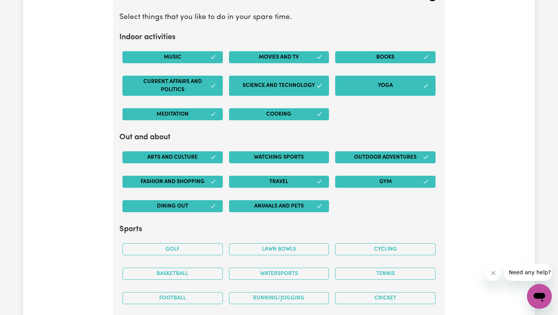
scroll to position [1544, 0]
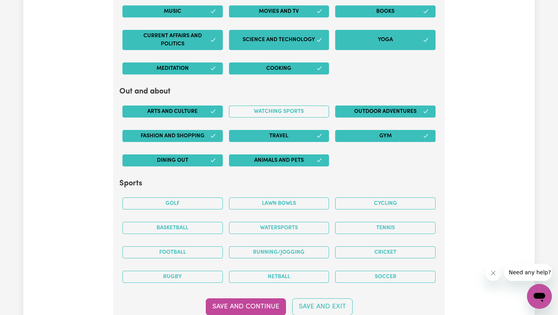
click at [377, 39] on button "Yoga" at bounding box center [385, 40] width 100 height 20
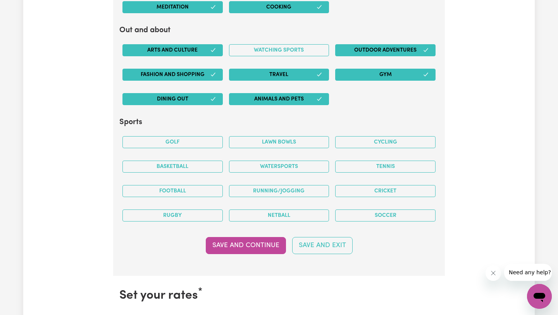
scroll to position [1606, 0]
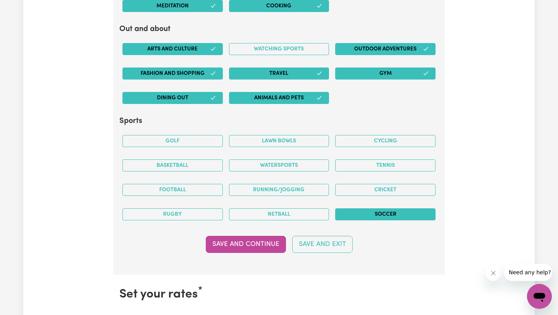
click at [355, 214] on button "Soccer" at bounding box center [385, 214] width 100 height 12
click at [256, 190] on button "Running/Jogging" at bounding box center [279, 190] width 100 height 12
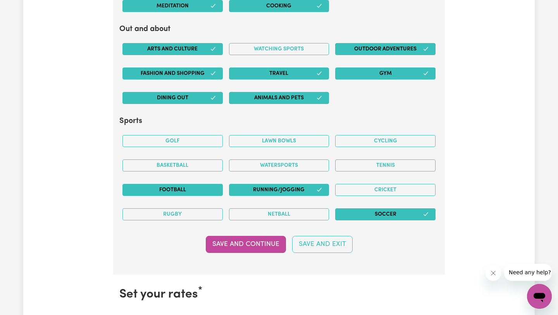
click at [195, 188] on button "Football" at bounding box center [172, 190] width 100 height 12
click at [363, 208] on button "Soccer" at bounding box center [385, 214] width 100 height 12
click at [301, 184] on button "Running/Jogging" at bounding box center [279, 190] width 100 height 12
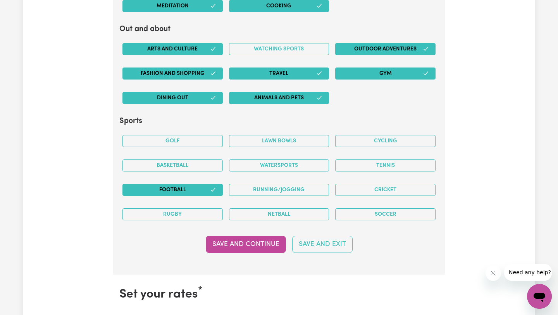
click at [190, 192] on button "Football" at bounding box center [172, 190] width 100 height 12
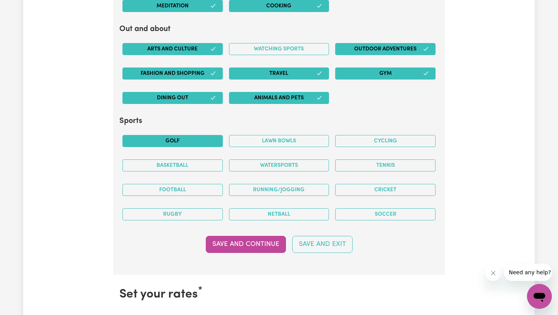
click at [212, 143] on button "Golf" at bounding box center [172, 141] width 100 height 12
click at [300, 166] on button "Watersports" at bounding box center [279, 165] width 100 height 12
click at [242, 157] on div "Watersports" at bounding box center [279, 165] width 107 height 24
click at [242, 163] on button "Watersports" at bounding box center [279, 165] width 100 height 12
click at [366, 216] on button "Soccer" at bounding box center [385, 214] width 100 height 12
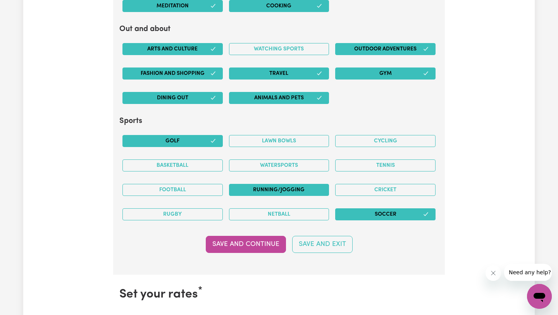
click at [294, 185] on button "Running/Jogging" at bounding box center [279, 190] width 100 height 12
click at [253, 241] on button "Save and Continue" at bounding box center [246, 244] width 80 height 17
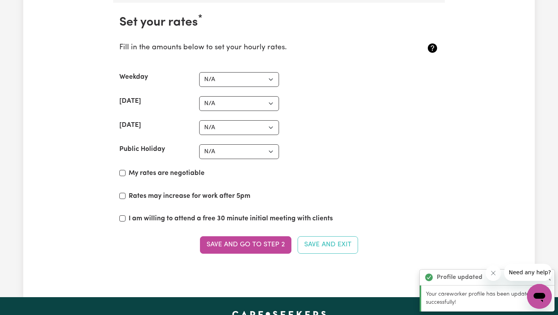
scroll to position [1880, 0]
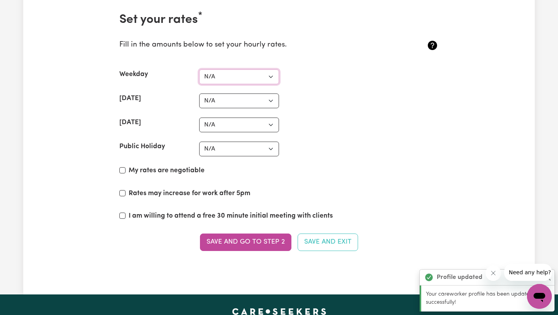
click at [247, 80] on select "N/A $37 $38 $39 $40 $41 $42 $43 $44 $45 $46 $47 $48 $49 $50 $51 $52 $53 $54 $55…" at bounding box center [239, 76] width 80 height 15
click at [199, 69] on select "N/A $37 $38 $39 $40 $41 $42 $43 $44 $45 $46 $47 $48 $49 $50 $51 $52 $53 $54 $55…" at bounding box center [239, 76] width 80 height 15
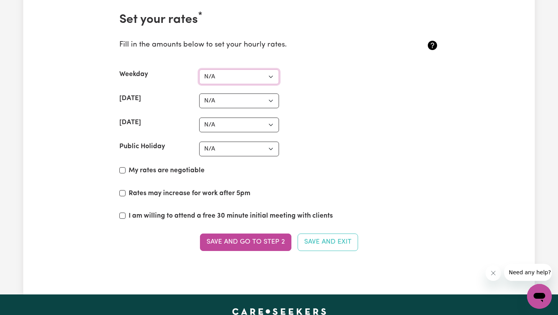
click at [266, 77] on select "N/A $37 $38 $39 $40 $41 $42 $43 $44 $45 $46 $47 $48 $49 $50 $51 $52 $53 $54 $55…" at bounding box center [239, 76] width 80 height 15
select select "50"
click at [199, 69] on select "N/A $37 $38 $39 $40 $41 $42 $43 $44 $45 $46 $47 $48 $49 $50 $51 $52 $53 $54 $55…" at bounding box center [239, 76] width 80 height 15
click at [261, 98] on select "N/A $37 $38 $39 $40 $41 $42 $43 $44 $45 $46 $47 $48 $49 $50 $51 $52 $53 $54 $55…" at bounding box center [239, 100] width 80 height 15
select select "80"
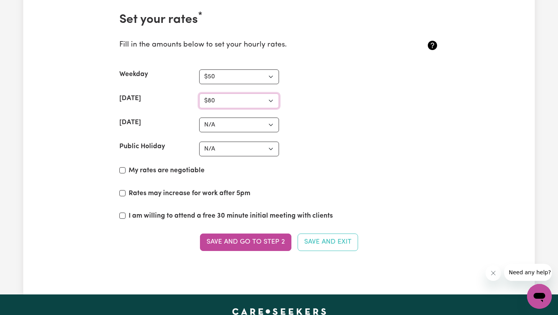
click at [199, 93] on select "N/A $37 $38 $39 $40 $41 $42 $43 $44 $45 $46 $47 $48 $49 $50 $51 $52 $53 $54 $55…" at bounding box center [239, 100] width 80 height 15
click at [254, 128] on select "N/A $37 $38 $39 $40 $41 $42 $43 $44 $45 $46 $47 $48 $49 $50 $51 $52 $53 $54 $55…" at bounding box center [239, 124] width 80 height 15
select select "100"
click at [199, 117] on select "N/A $37 $38 $39 $40 $41 $42 $43 $44 $45 $46 $47 $48 $49 $50 $51 $52 $53 $54 $55…" at bounding box center [239, 124] width 80 height 15
click at [262, 102] on select "N/A $37 $38 $39 $40 $41 $42 $43 $44 $45 $46 $47 $48 $49 $50 $51 $52 $53 $54 $55…" at bounding box center [239, 100] width 80 height 15
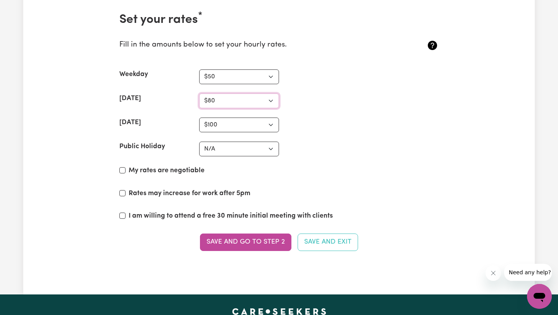
click at [199, 93] on select "N/A $37 $38 $39 $40 $41 $42 $43 $44 $45 $46 $47 $48 $49 $50 $51 $52 $53 $54 $55…" at bounding box center [239, 100] width 80 height 15
click at [272, 104] on select "N/A $37 $38 $39 $40 $41 $42 $43 $44 $45 $46 $47 $48 $49 $50 $51 $52 $53 $54 $55…" at bounding box center [239, 100] width 80 height 15
select select "75"
click at [199, 93] on select "N/A $37 $38 $39 $40 $41 $42 $43 $44 $45 $46 $47 $48 $49 $50 $51 $52 $53 $54 $55…" at bounding box center [239, 100] width 80 height 15
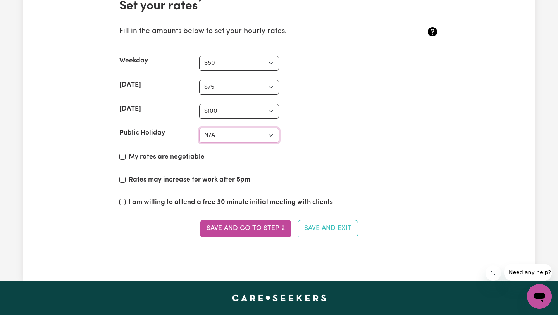
click at [256, 133] on select "N/A $37 $38 $39 $40 $41 $42 $43 $44 $45 $46 $47 $48 $49 $50 $51 $52 $53 $54 $55…" at bounding box center [239, 135] width 80 height 15
select select "150"
click at [199, 128] on select "N/A $37 $38 $39 $40 $41 $42 $43 $44 $45 $46 $47 $48 $49 $50 $51 $52 $53 $54 $55…" at bounding box center [239, 135] width 80 height 15
click at [123, 179] on input "Rates may increase for work after 5pm" at bounding box center [122, 179] width 6 height 6
checkbox input "true"
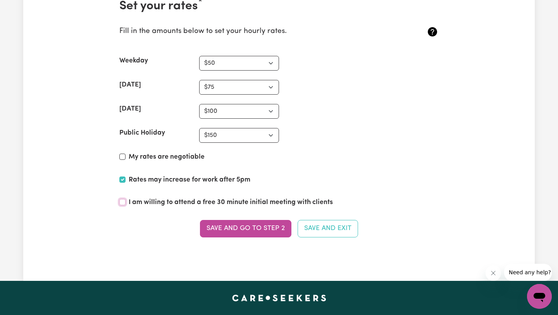
click at [123, 200] on input "I am willing to attend a free 30 minute initial meeting with clients" at bounding box center [122, 202] width 6 height 6
checkbox input "true"
click at [124, 155] on input "My rates are negotiable" at bounding box center [122, 156] width 6 height 6
checkbox input "true"
click at [252, 131] on select "N/A $37 $38 $39 $40 $41 $42 $43 $44 $45 $46 $47 $48 $49 $50 $51 $52 $53 $54 $55…" at bounding box center [239, 135] width 80 height 15
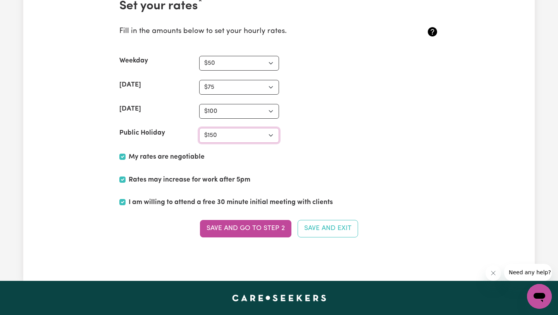
select select "125"
click at [199, 128] on select "N/A $37 $38 $39 $40 $41 $42 $43 $44 $45 $46 $47 $48 $49 $50 $51 $52 $53 $54 $55…" at bounding box center [239, 135] width 80 height 15
click at [267, 231] on button "Save and go to Step 2" at bounding box center [245, 228] width 91 height 17
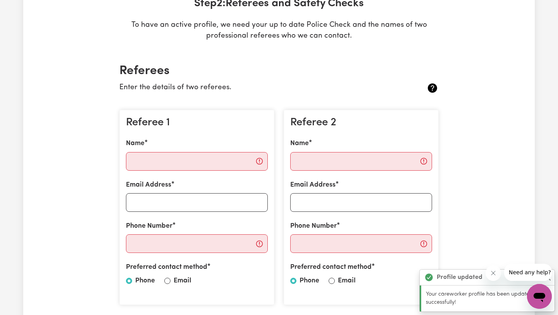
scroll to position [143, 0]
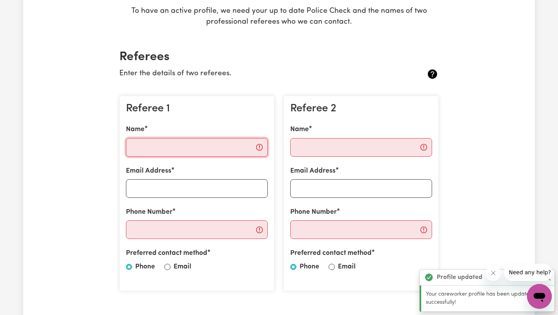
click at [191, 145] on input "Name" at bounding box center [197, 147] width 142 height 19
type input "[PERSON_NAME]"
type input "[EMAIL_ADDRESS][DOMAIN_NAME]"
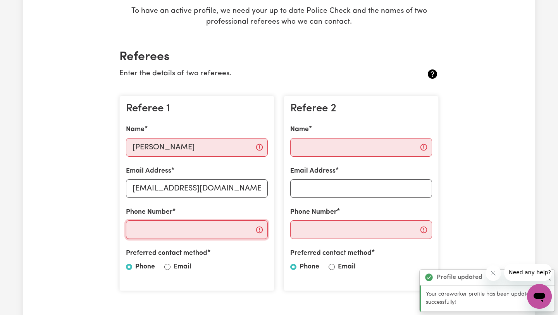
type input "0402559384"
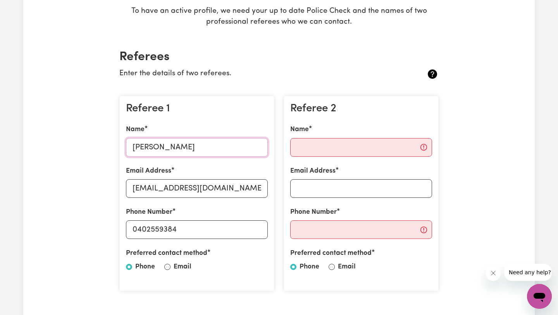
drag, startPoint x: 210, startPoint y: 144, endPoint x: 125, endPoint y: 143, distance: 85.3
click at [125, 144] on div "Referee 1 Name [PERSON_NAME] Email Address [EMAIL_ADDRESS][DOMAIN_NAME] Phone N…" at bounding box center [196, 193] width 155 height 195
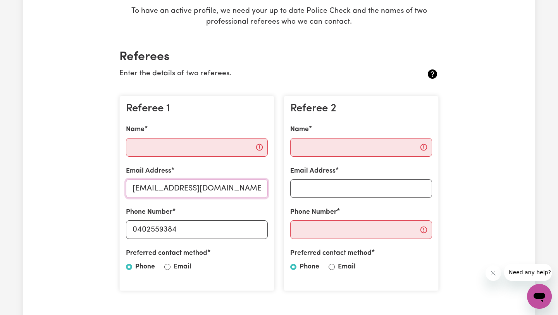
drag, startPoint x: 245, startPoint y: 186, endPoint x: 75, endPoint y: 184, distance: 169.8
drag, startPoint x: 210, startPoint y: 231, endPoint x: 66, endPoint y: 227, distance: 143.9
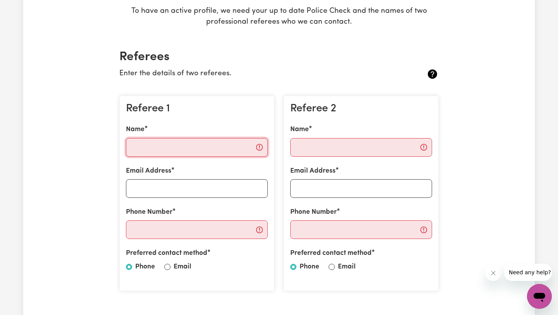
click at [168, 144] on input "Name" at bounding box center [197, 147] width 142 height 19
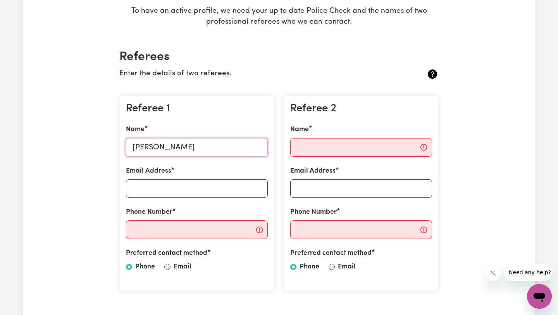
type input "[PERSON_NAME]"
click at [210, 190] on input "Email Address" at bounding box center [197, 188] width 142 height 19
type input "s"
type input "[EMAIL_ADDRESS][DOMAIN_NAME]"
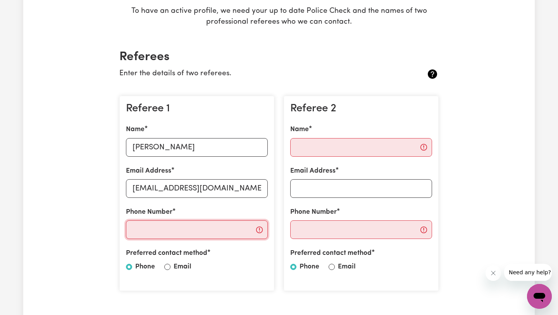
click at [193, 229] on input "Phone Number" at bounding box center [197, 229] width 142 height 19
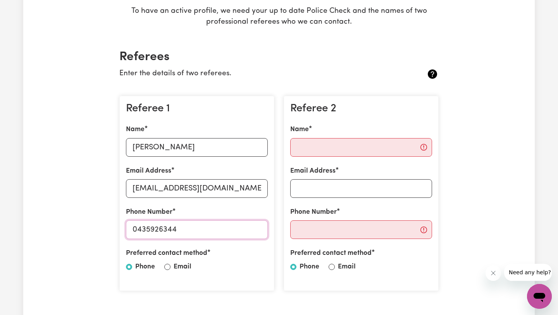
type input "0435926344"
click at [349, 150] on input "Name" at bounding box center [361, 147] width 142 height 19
click at [167, 268] on input "Email" at bounding box center [167, 267] width 6 height 6
radio input "true"
click at [350, 146] on input "Name" at bounding box center [361, 147] width 142 height 19
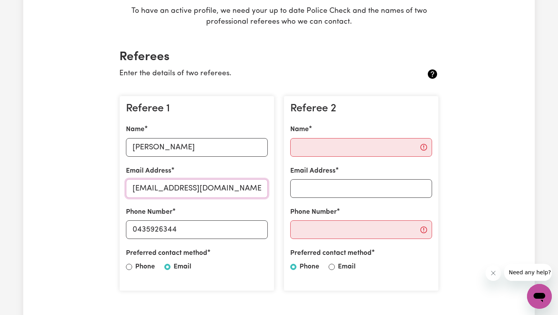
drag, startPoint x: 243, startPoint y: 191, endPoint x: 60, endPoint y: 186, distance: 183.4
type input "[EMAIL_ADDRESS][DOMAIN_NAME]"
click at [360, 150] on input "Name" at bounding box center [361, 147] width 142 height 19
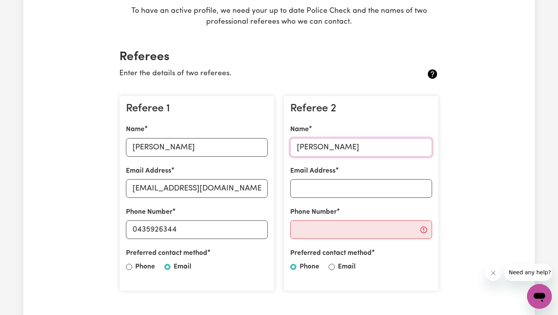
type input "[PERSON_NAME]"
click at [359, 188] on input "Email Address" at bounding box center [361, 188] width 142 height 19
type input "[EMAIL_ADDRESS][DOMAIN_NAME]"
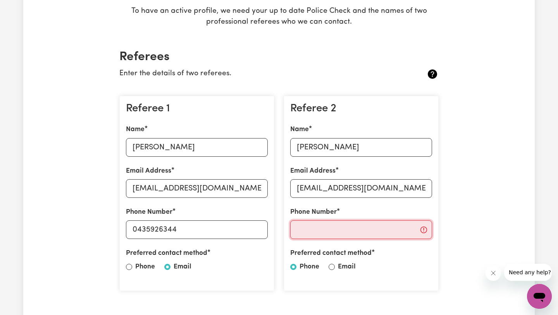
click at [384, 229] on input "Phone Number" at bounding box center [361, 229] width 142 height 19
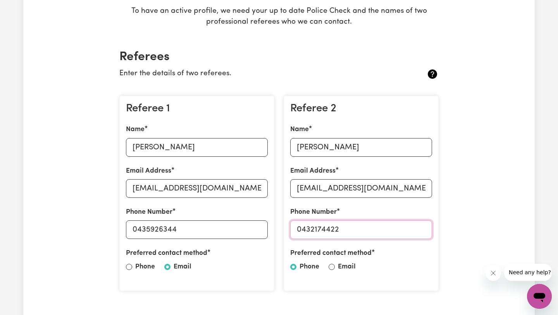
type input "0432174422"
click at [333, 264] on input "Email" at bounding box center [332, 267] width 6 height 6
radio input "true"
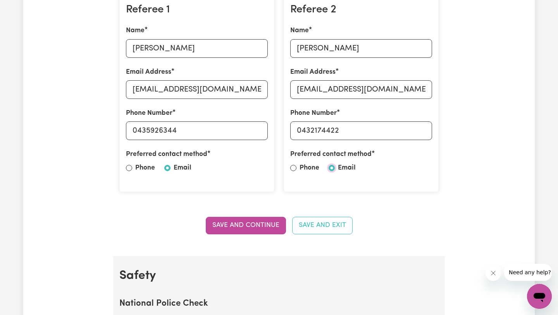
scroll to position [366, 0]
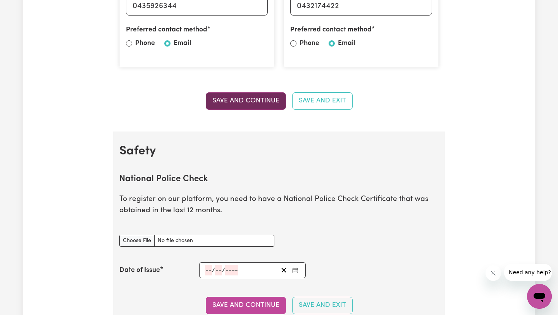
click at [255, 98] on button "Save and Continue" at bounding box center [246, 100] width 80 height 17
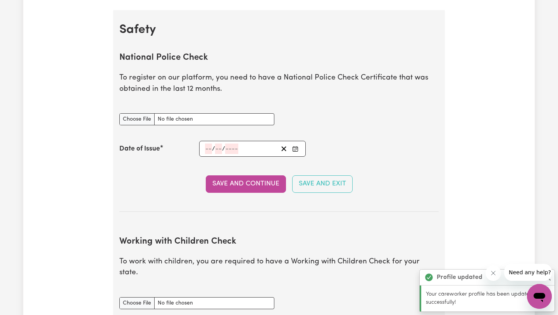
scroll to position [498, 0]
